Goal: Transaction & Acquisition: Purchase product/service

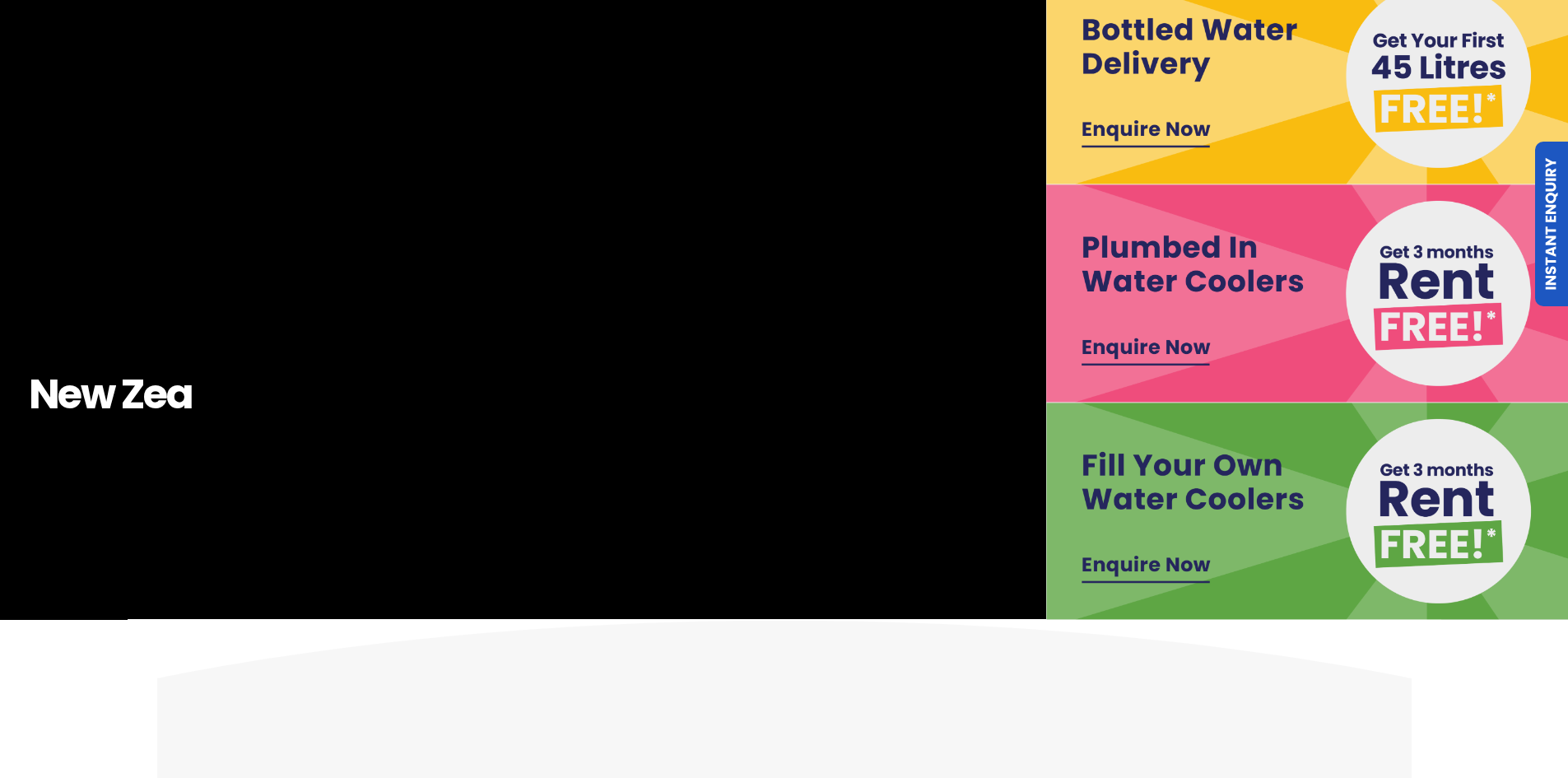
scroll to position [411, 0]
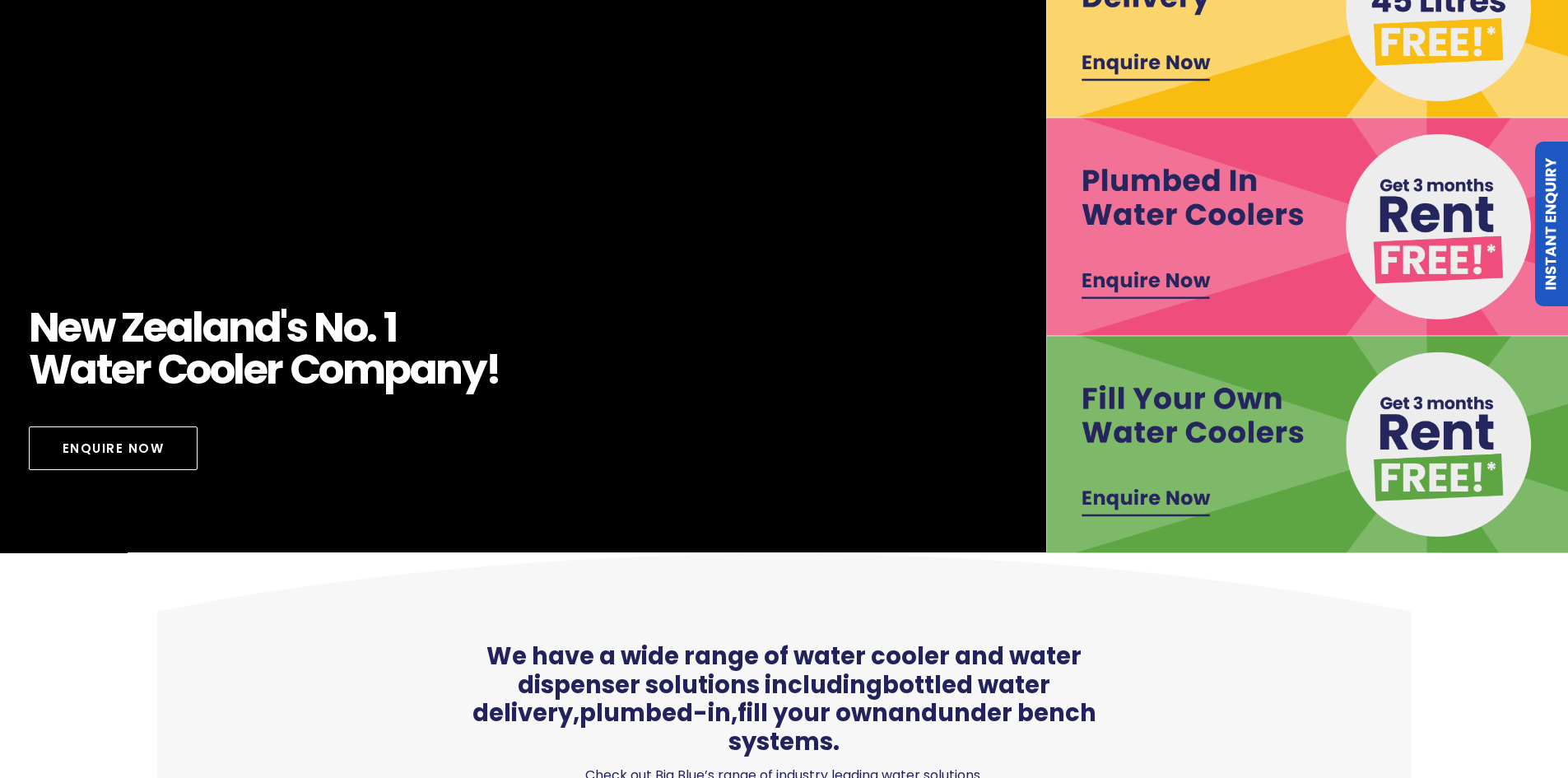
click at [1151, 494] on img at bounding box center [1308, 445] width 523 height 217
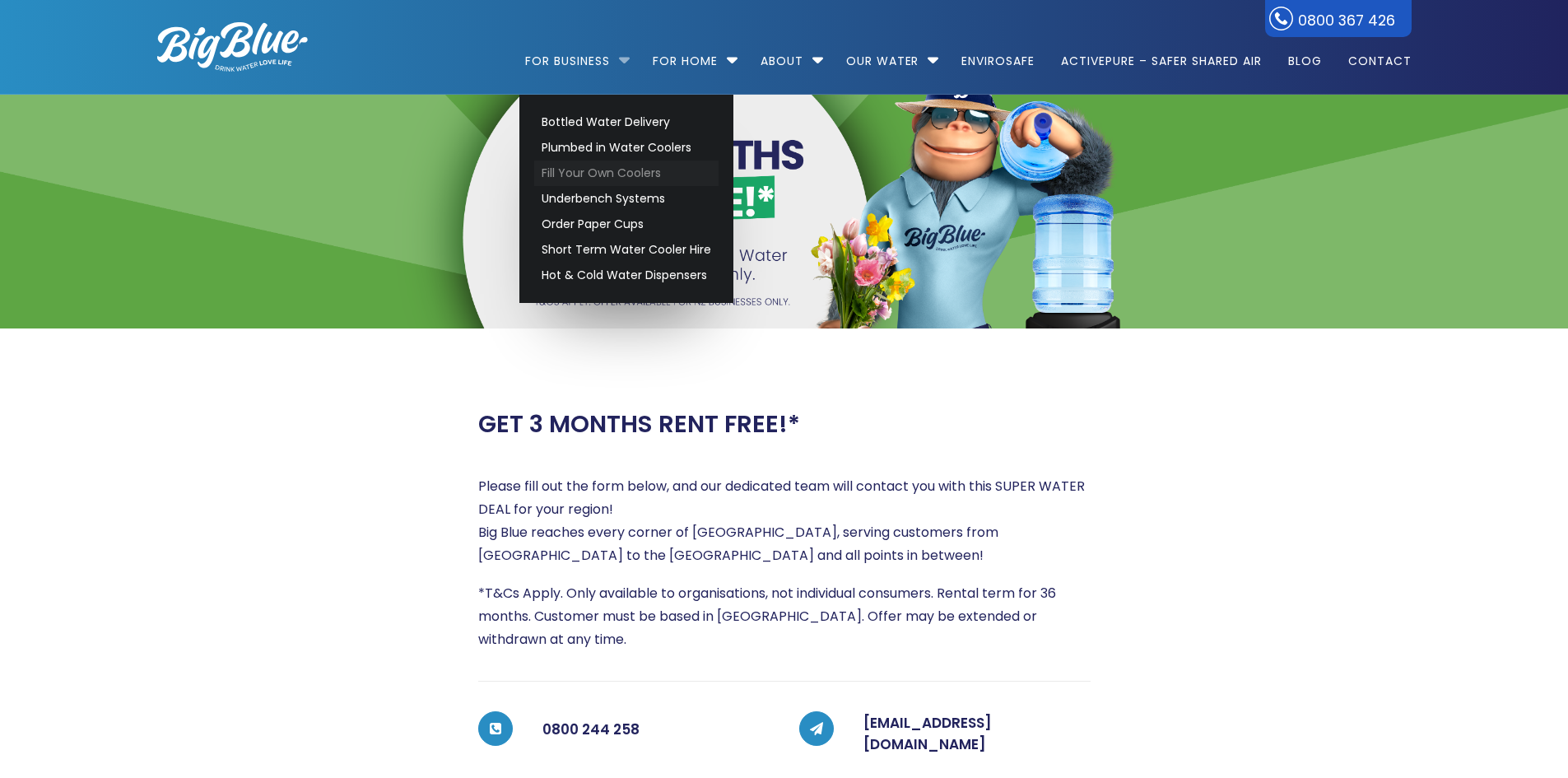
click at [586, 173] on link "Fill Your Own Coolers" at bounding box center [626, 173] width 184 height 26
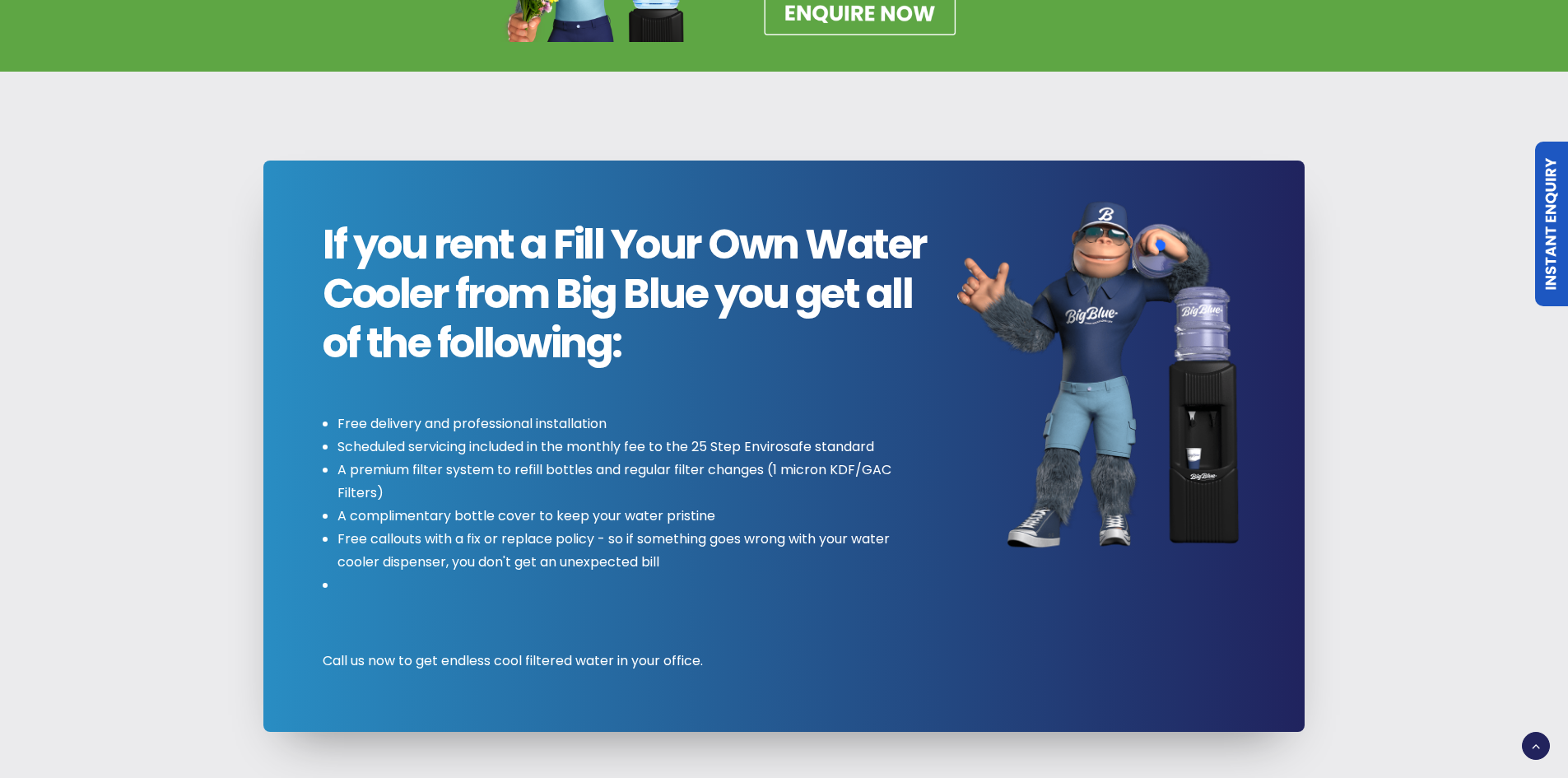
scroll to position [1235, 0]
